Goal: Navigation & Orientation: Find specific page/section

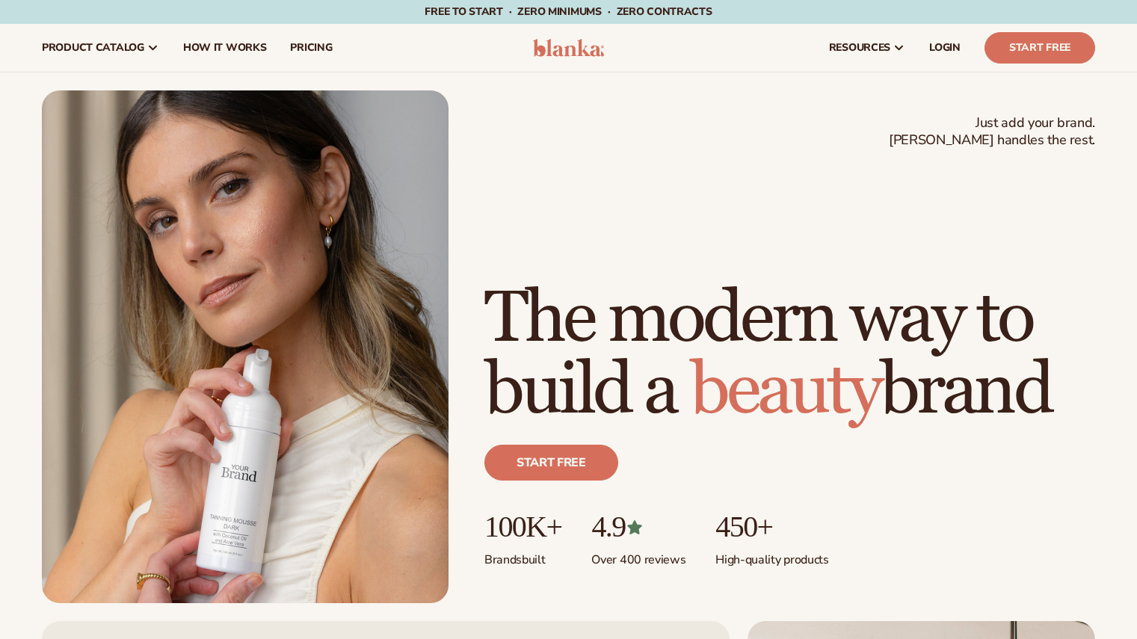
scroll to position [2392, 0]
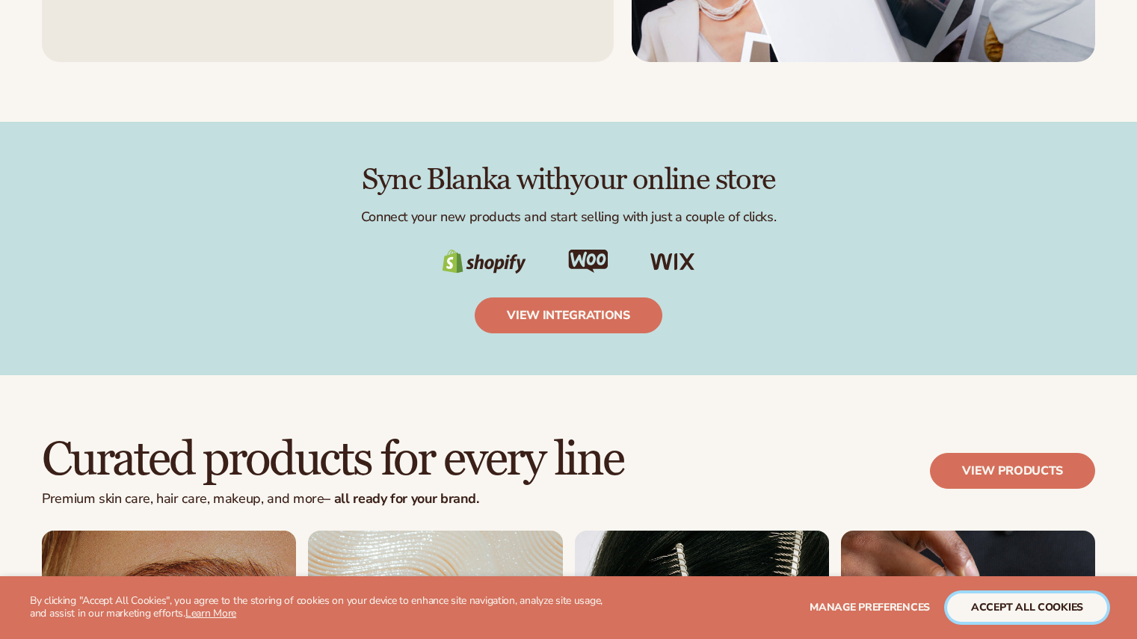
click at [992, 597] on button "accept all cookies" at bounding box center [1027, 607] width 160 height 28
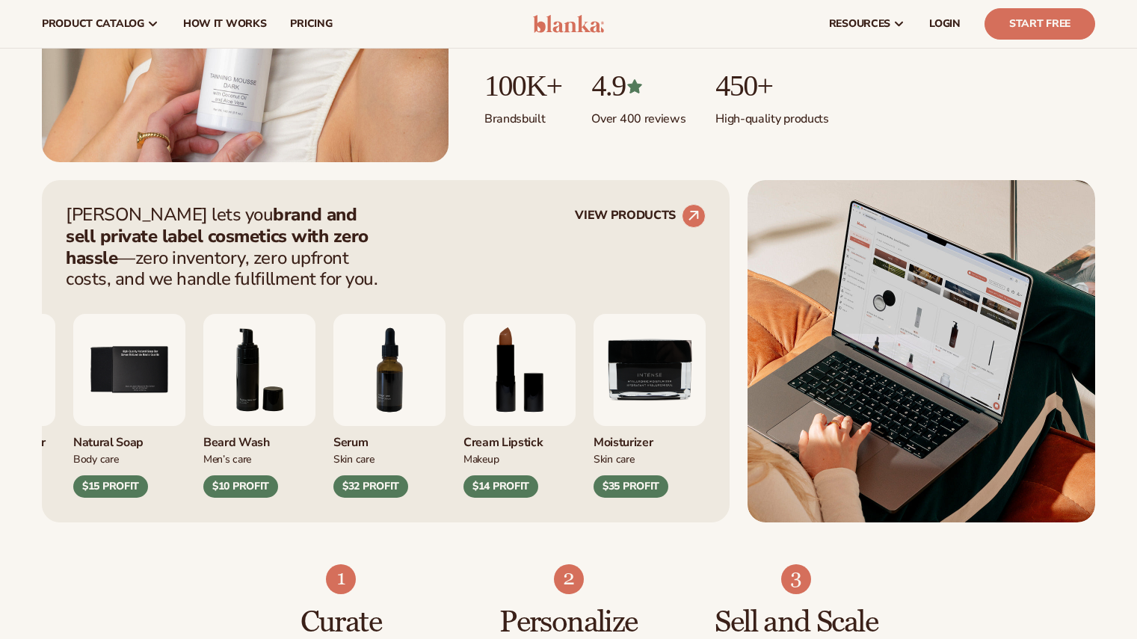
scroll to position [440, 0]
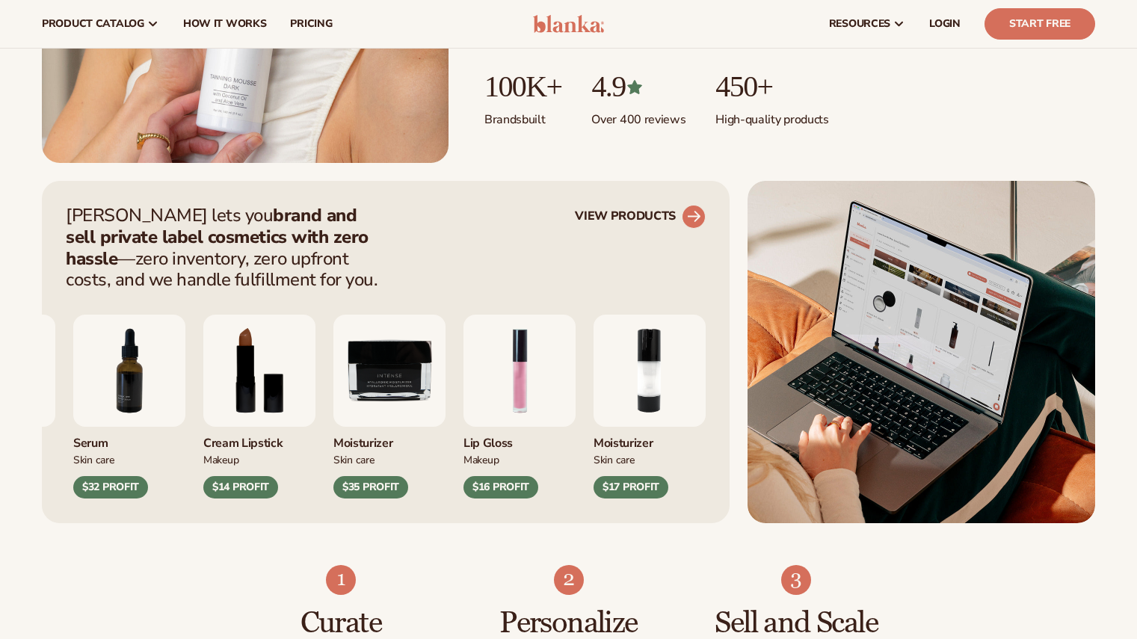
click at [695, 214] on circle at bounding box center [693, 216] width 33 height 33
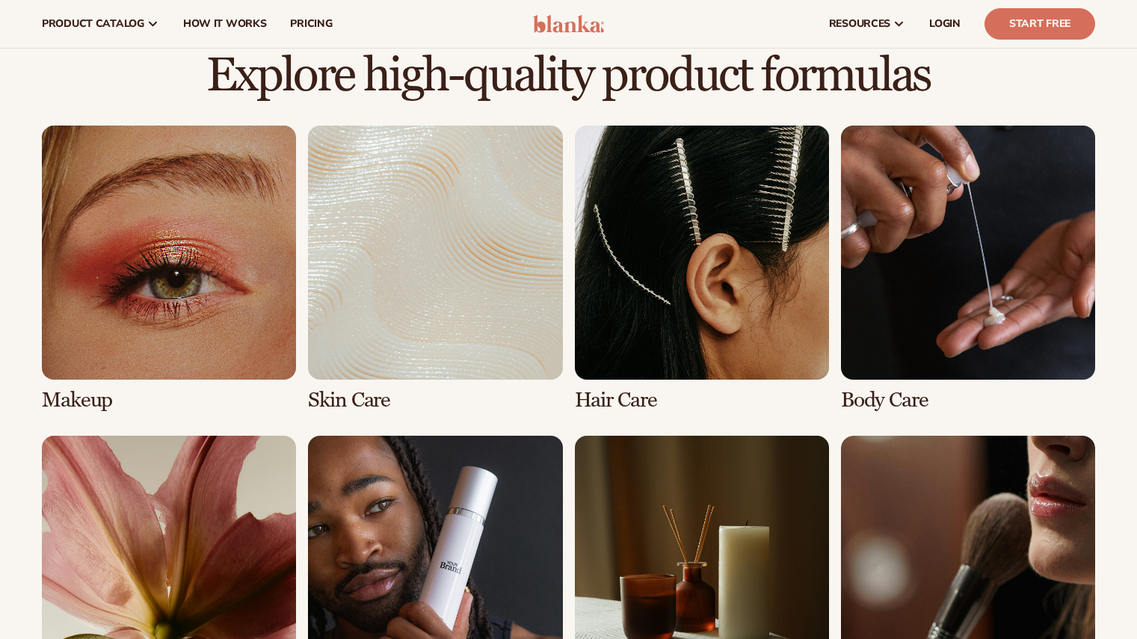
scroll to position [999, 0]
click at [531, 308] on link "2 / 8" at bounding box center [435, 269] width 254 height 286
click at [428, 295] on link "2 / 8" at bounding box center [435, 269] width 254 height 286
